Goal: Task Accomplishment & Management: Use online tool/utility

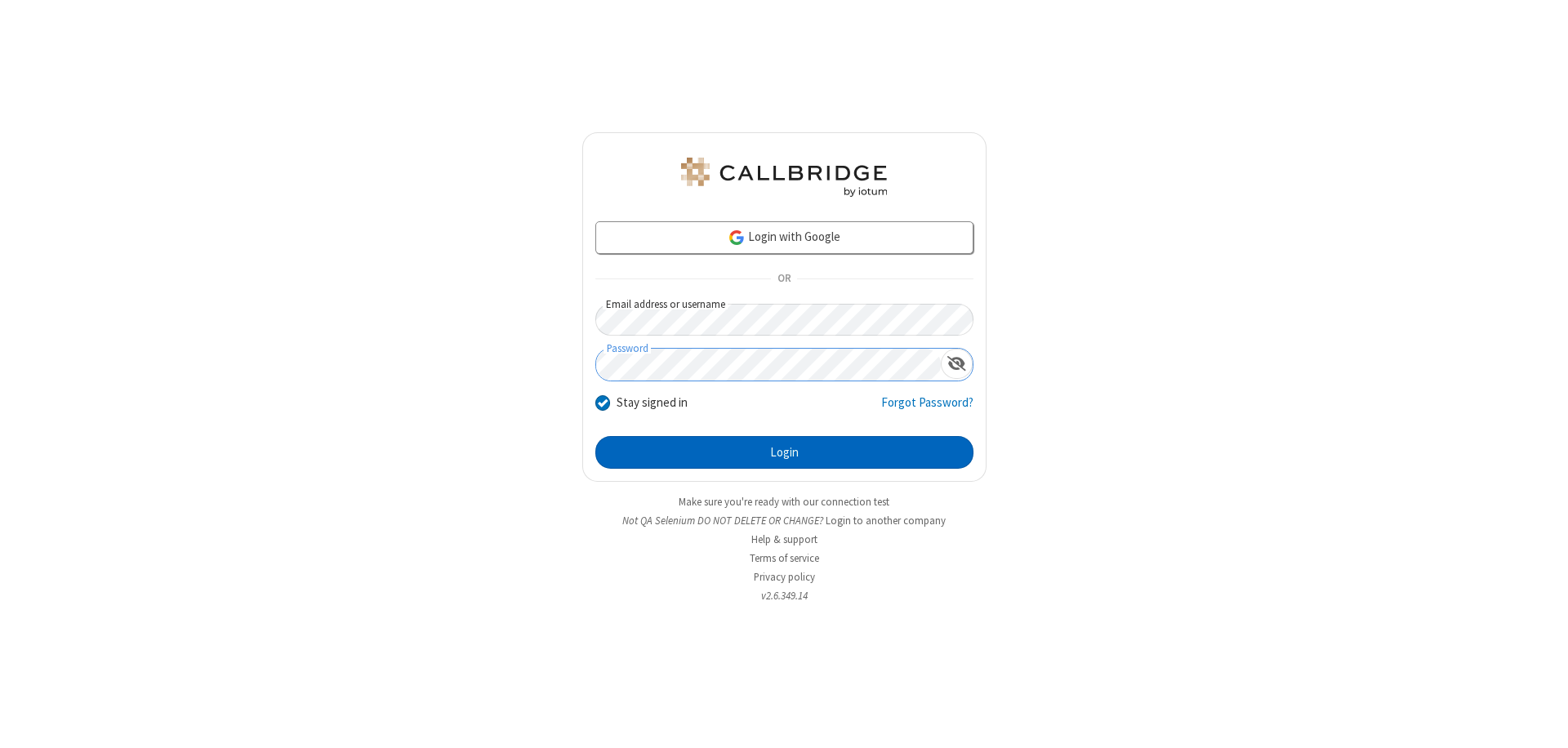
click at [784, 453] on button "Login" at bounding box center [784, 452] width 378 height 33
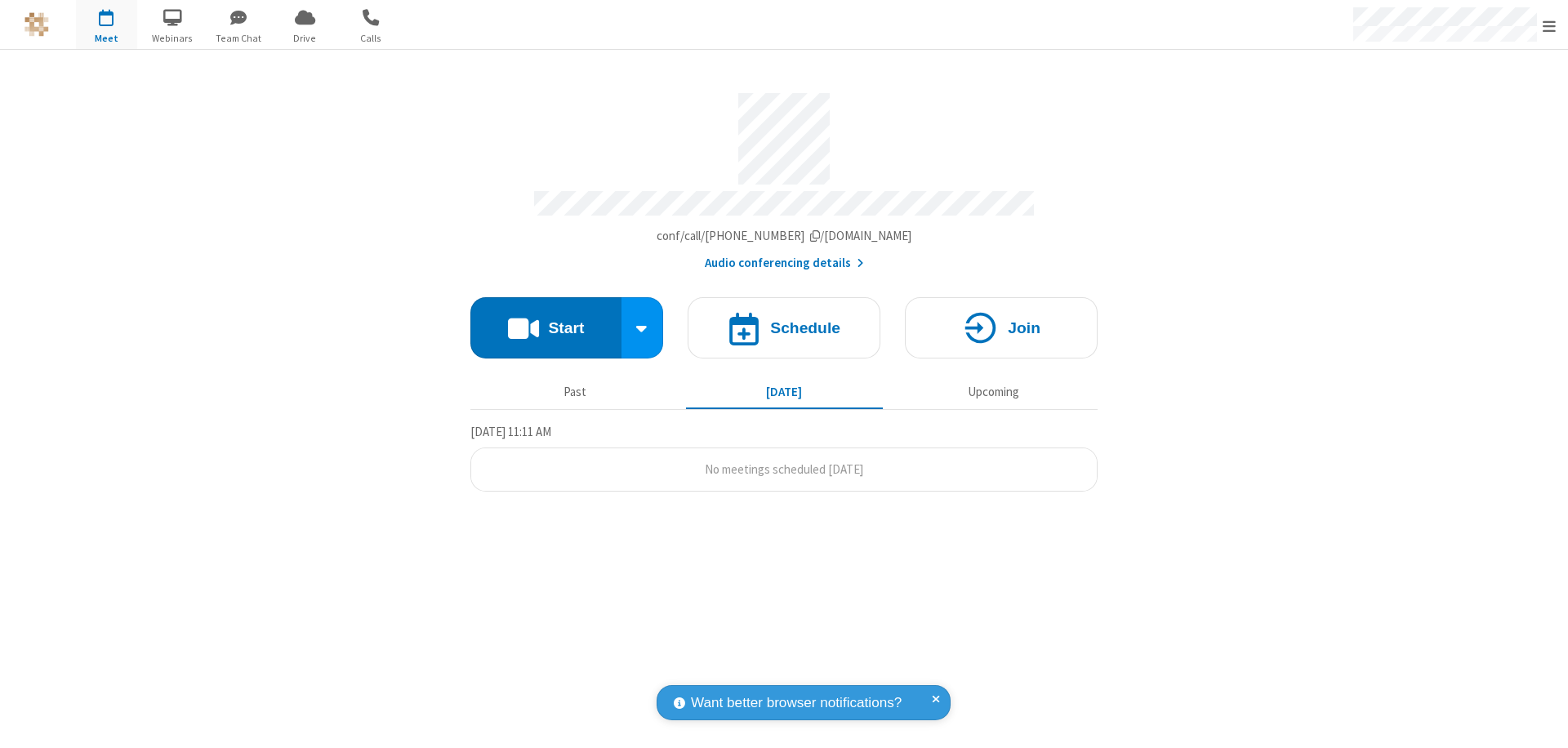
click at [546, 320] on button "Start" at bounding box center [546, 328] width 151 height 61
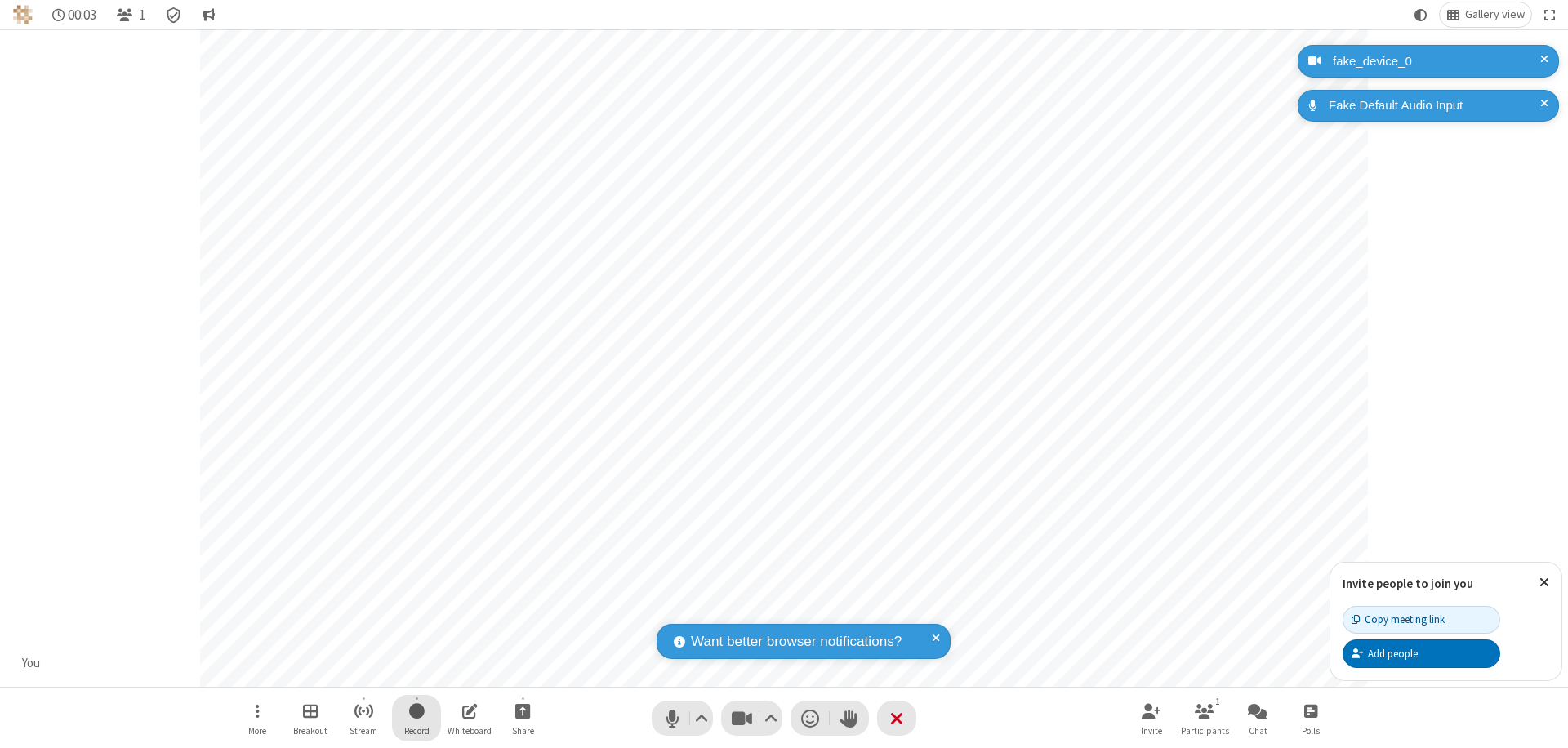
click at [417, 718] on span "Start recording" at bounding box center [417, 711] width 16 height 20
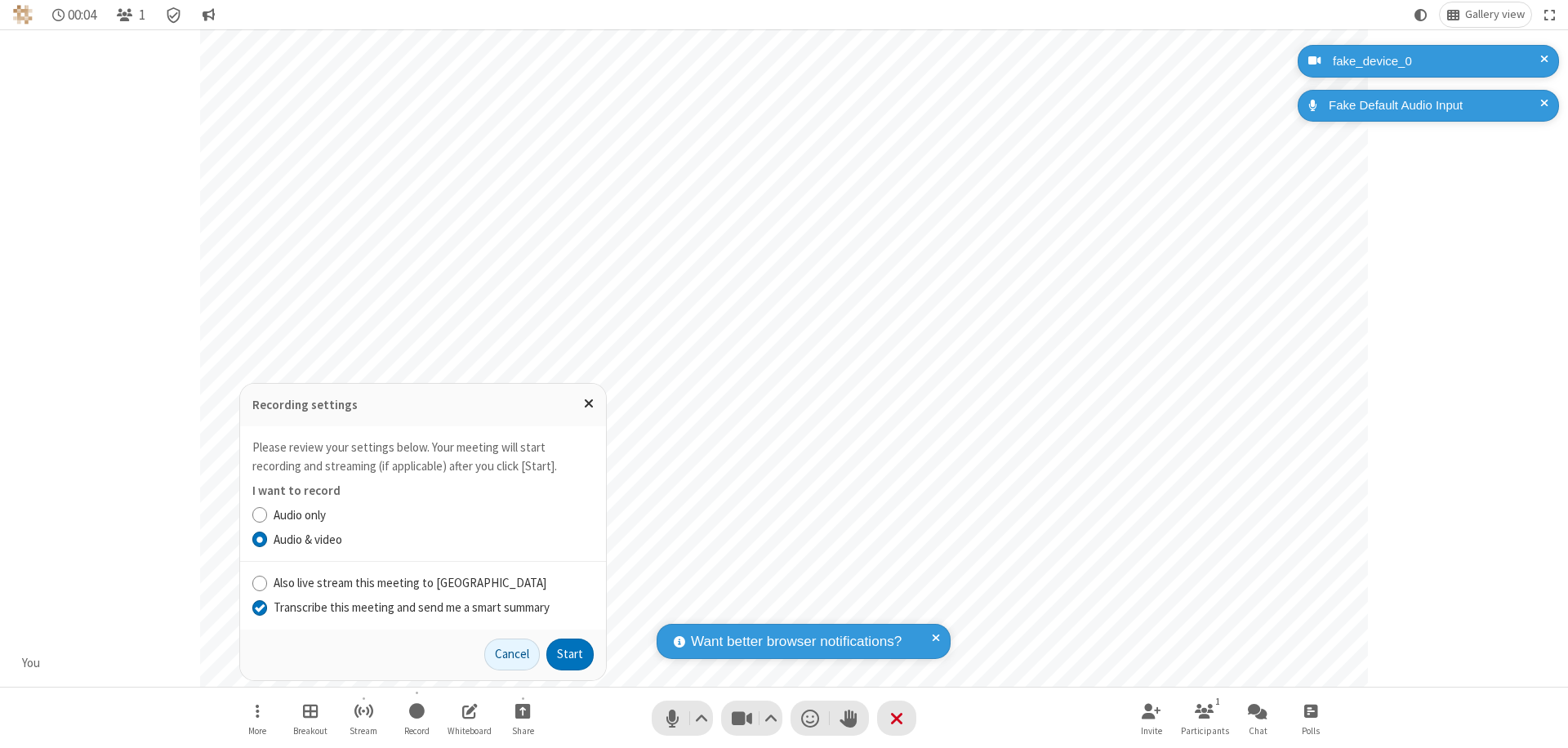
click at [259, 607] on input "Transcribe this meeting and send me a smart summary" at bounding box center [260, 608] width 16 height 18
click at [570, 654] on button "Start" at bounding box center [570, 654] width 48 height 33
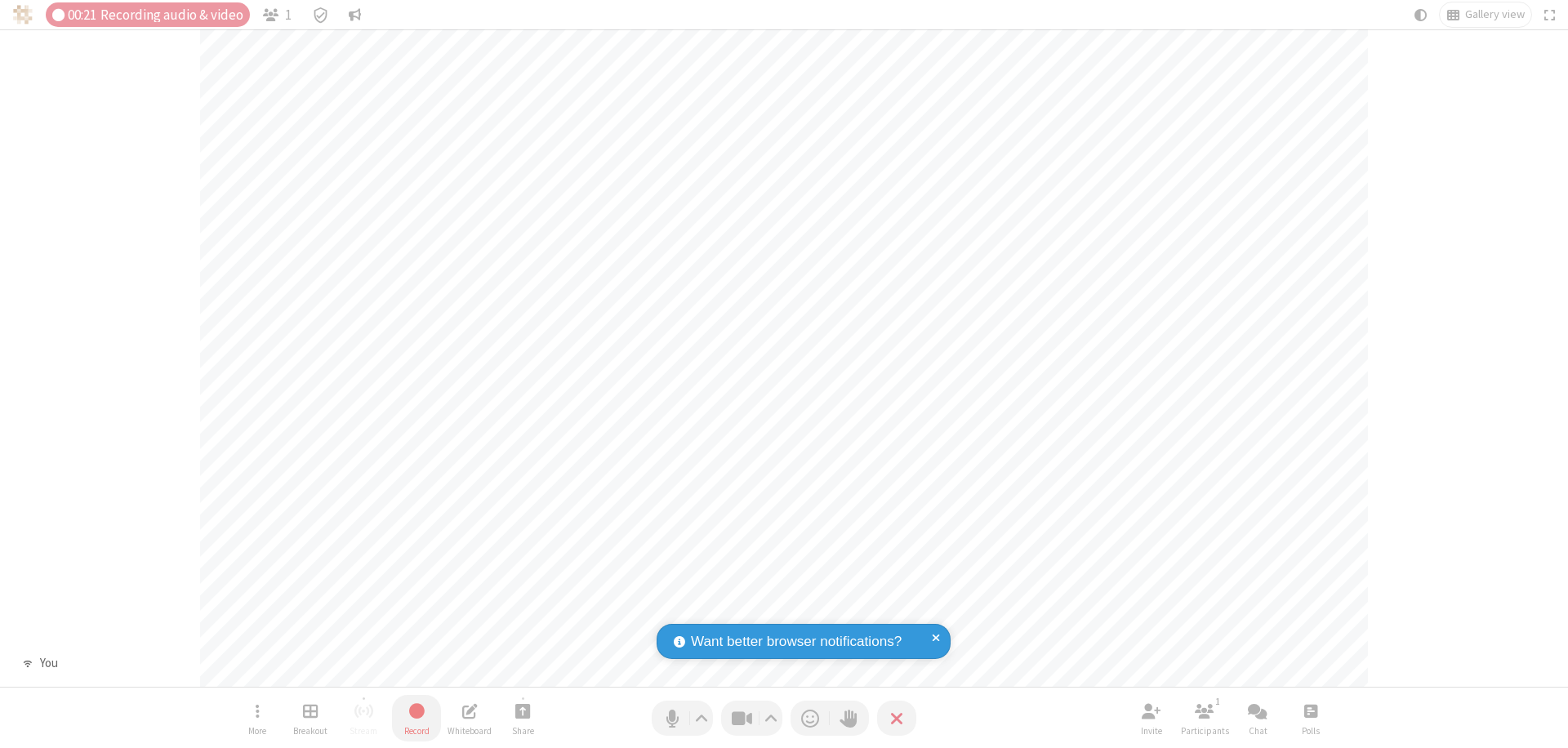
click at [417, 718] on span "Stop recording" at bounding box center [417, 711] width 18 height 20
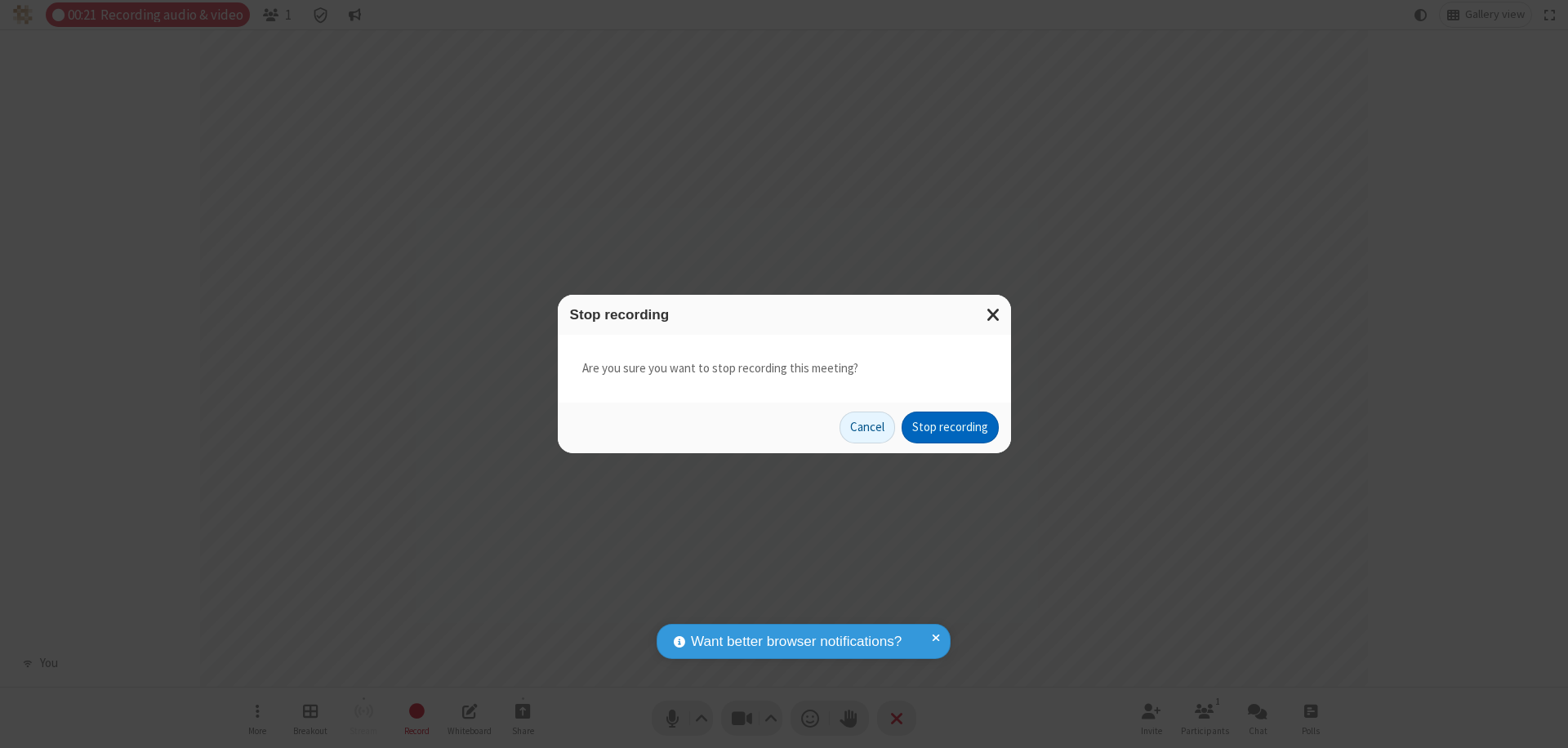
click at [950, 427] on button "Stop recording" at bounding box center [950, 428] width 97 height 33
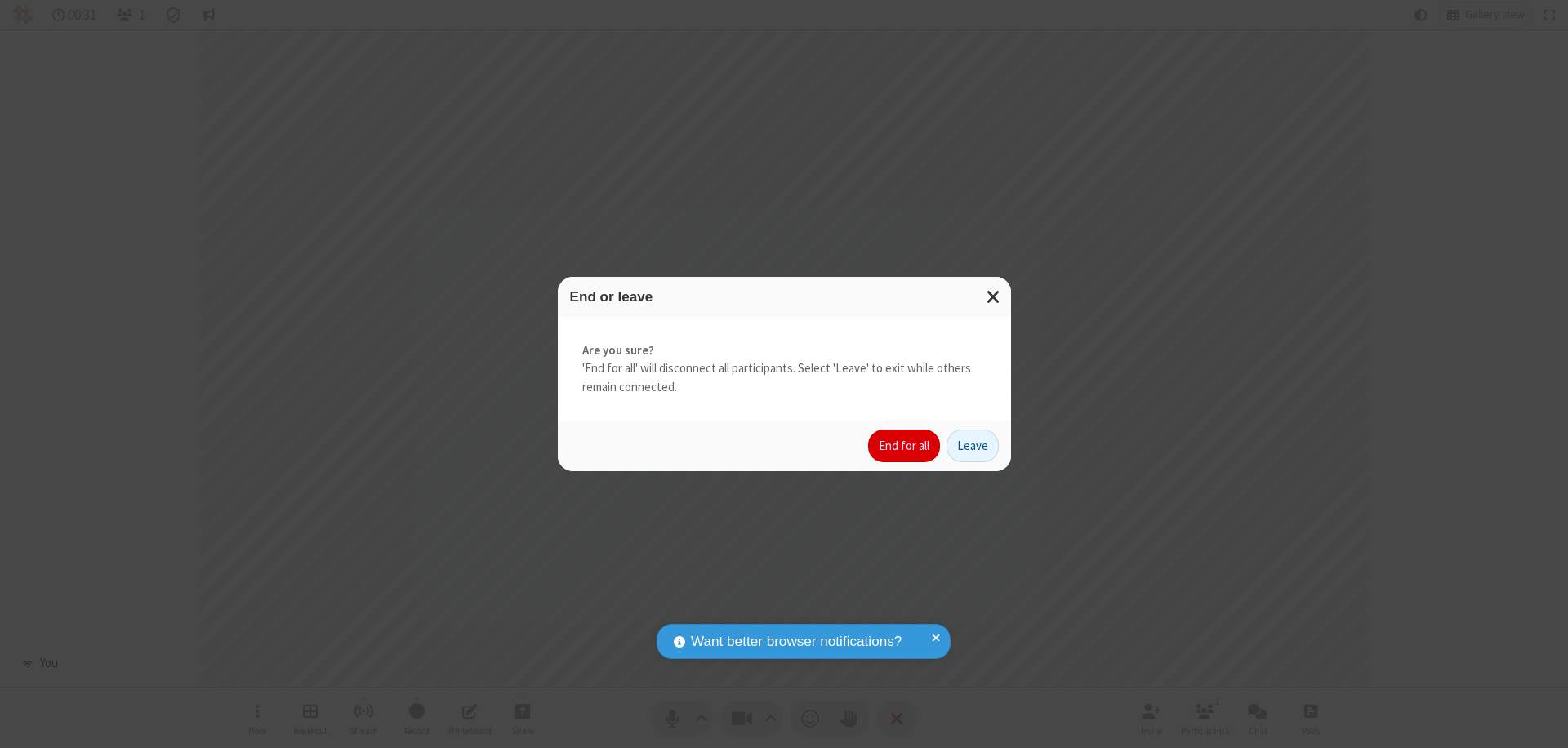
click at [905, 446] on button "End for all" at bounding box center [904, 445] width 72 height 33
